Goal: Task Accomplishment & Management: Manage account settings

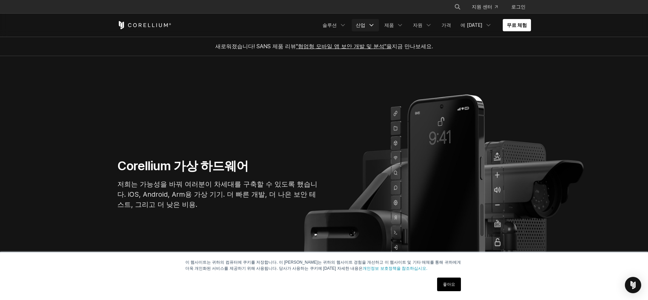
click at [379, 29] on link "산업" at bounding box center [365, 25] width 27 height 12
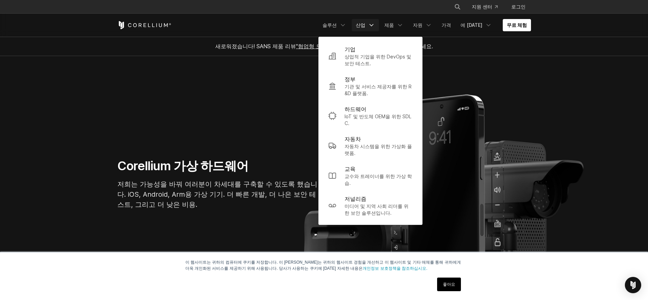
click at [379, 29] on link "산업" at bounding box center [365, 25] width 27 height 12
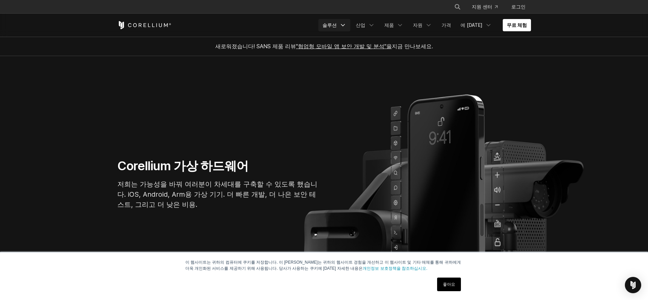
click at [346, 28] on icon "탐색 메뉴" at bounding box center [343, 25] width 7 height 7
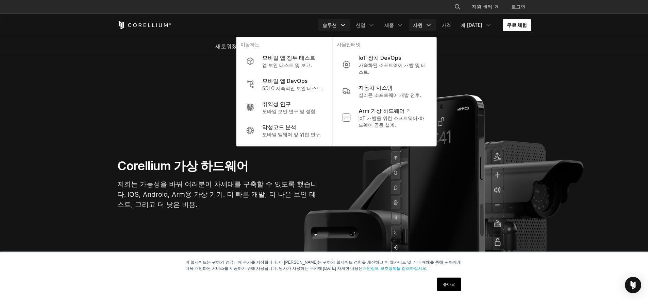
click at [423, 28] on font "자원" at bounding box center [418, 25] width 10 height 6
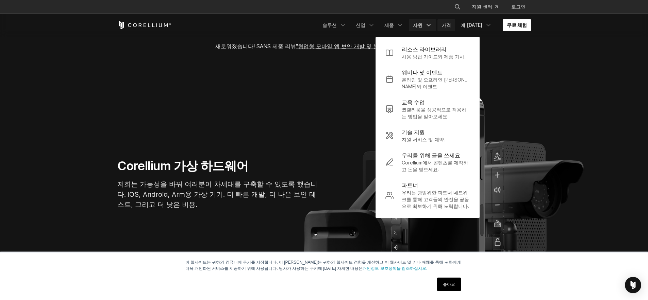
click at [455, 30] on link "가격" at bounding box center [447, 25] width 18 height 12
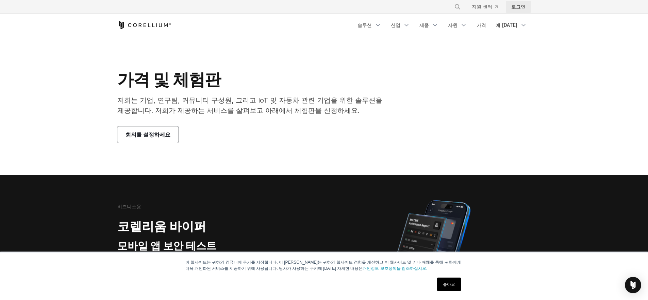
click at [517, 5] on font "로그인" at bounding box center [518, 7] width 14 height 6
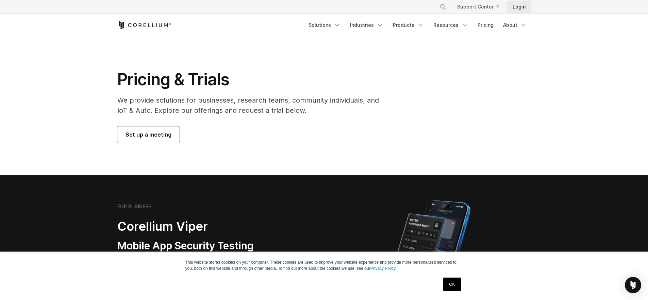
click at [515, 5] on link "Login" at bounding box center [519, 7] width 24 height 12
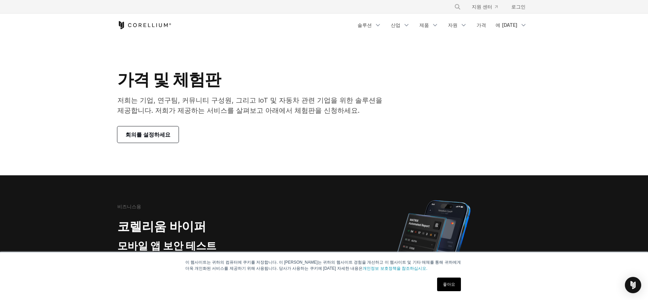
click at [449, 289] on link "좋아요" at bounding box center [449, 285] width 24 height 14
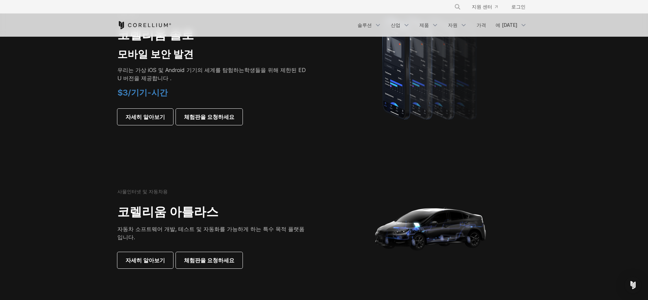
scroll to position [514, 0]
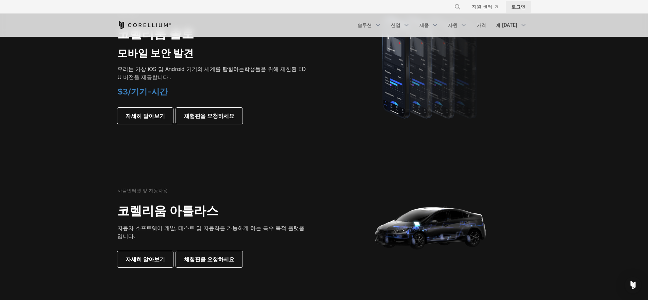
click at [520, 7] on font "로그인" at bounding box center [518, 7] width 14 height 6
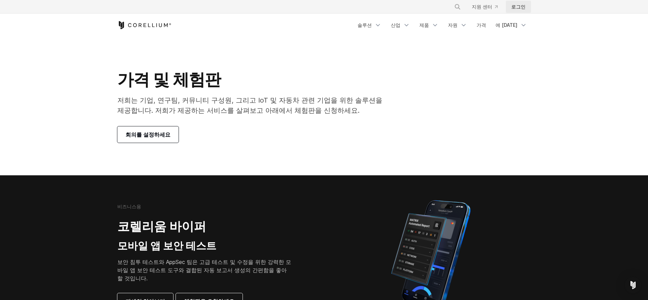
click at [516, 11] on link "로그인" at bounding box center [518, 7] width 25 height 12
click at [513, 10] on link "로그인" at bounding box center [518, 7] width 25 height 12
